Goal: Information Seeking & Learning: Learn about a topic

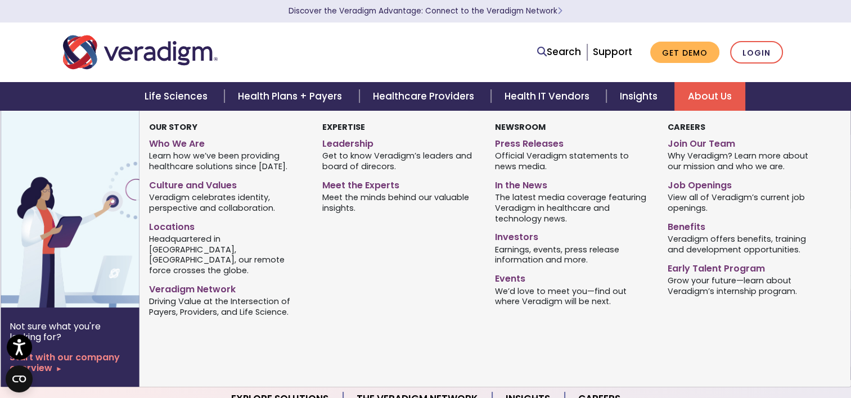
click at [706, 92] on link "About Us" at bounding box center [709, 96] width 71 height 29
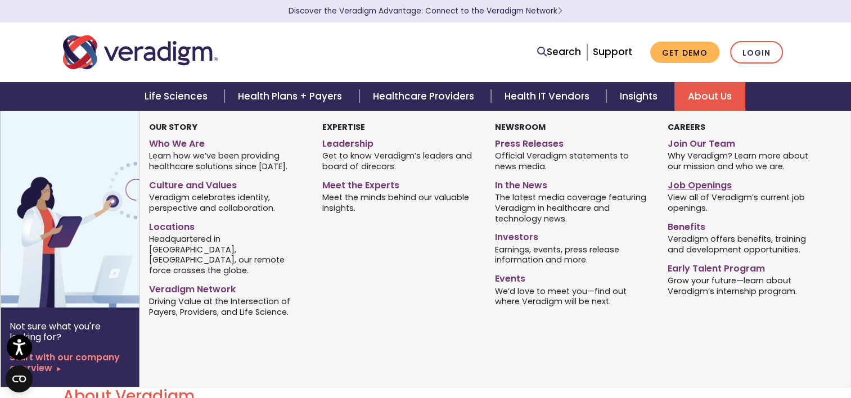
click at [685, 180] on link "Job Openings" at bounding box center [745, 183] width 156 height 16
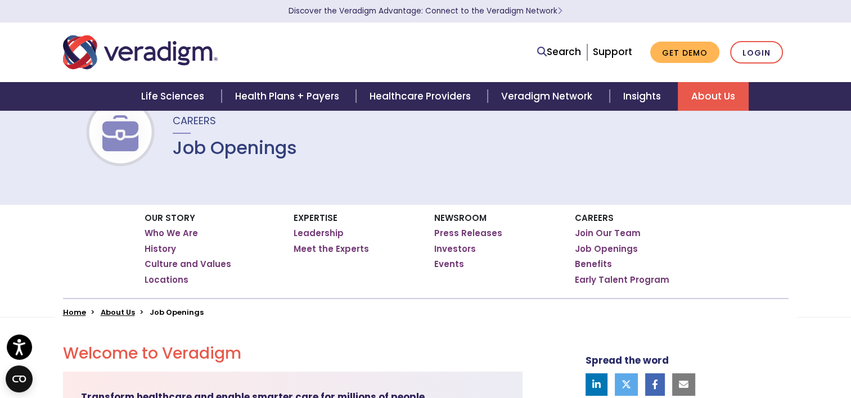
scroll to position [44, 0]
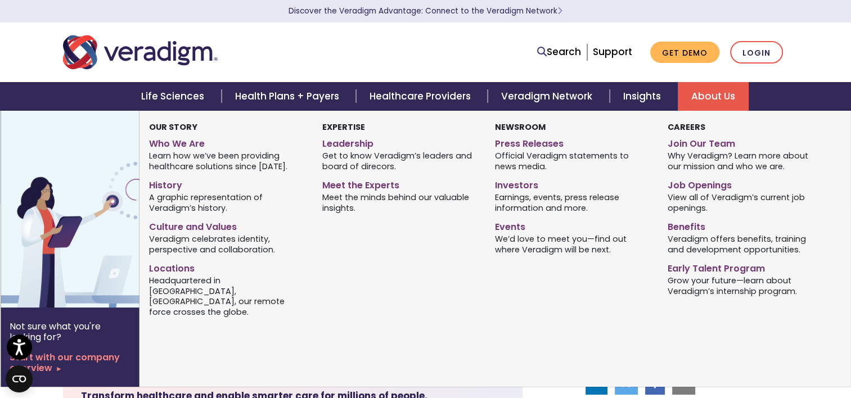
click at [703, 98] on link "About Us" at bounding box center [713, 96] width 71 height 29
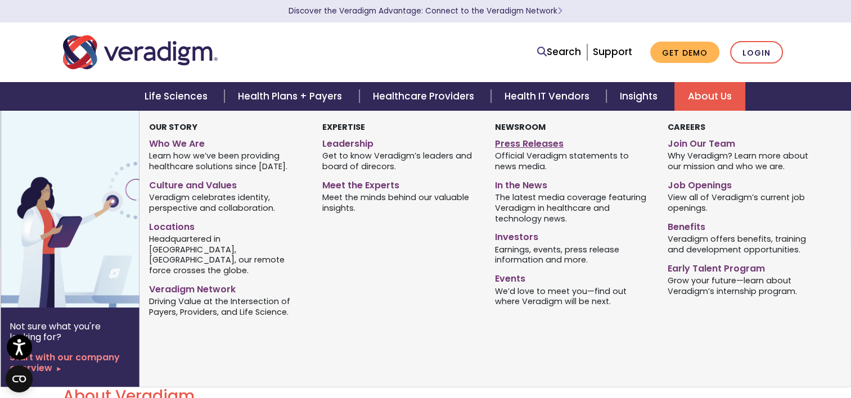
click at [544, 139] on link "Press Releases" at bounding box center [573, 142] width 156 height 16
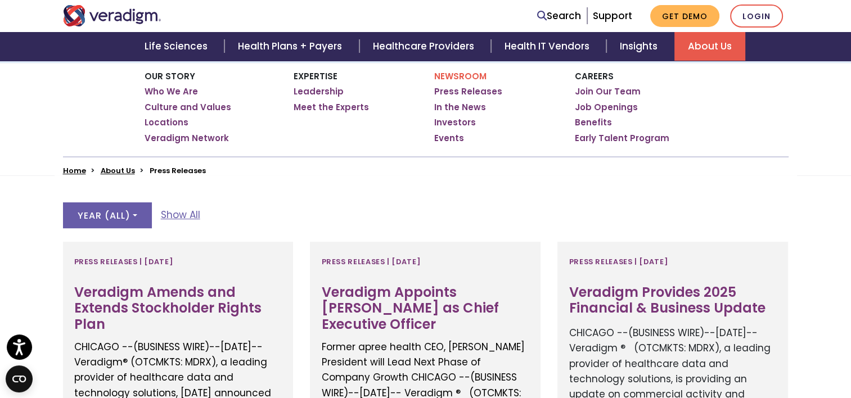
scroll to position [184, 0]
